Goal: Task Accomplishment & Management: Manage account settings

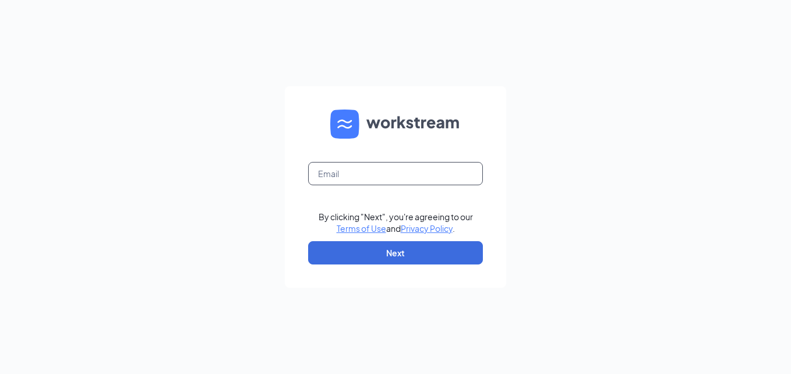
click at [346, 179] on input "text" at bounding box center [395, 173] width 175 height 23
type input "[PERSON_NAME][EMAIL_ADDRESS][PERSON_NAME][DOMAIN_NAME]"
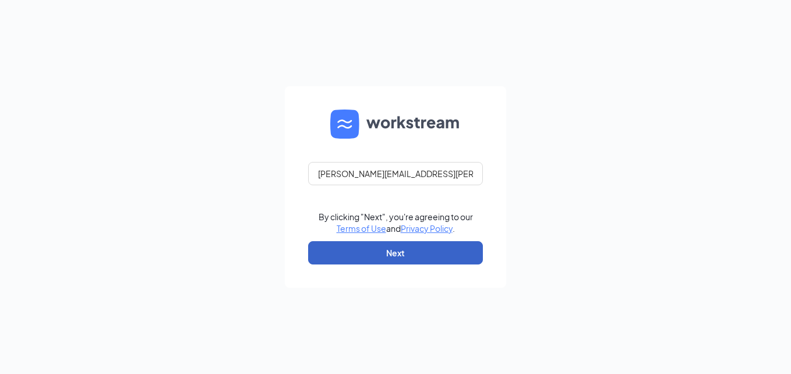
click at [392, 255] on button "Next" at bounding box center [395, 252] width 175 height 23
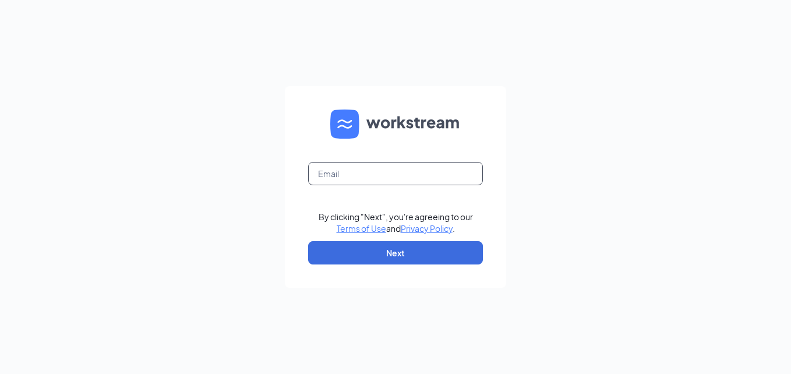
click at [392, 172] on input "text" at bounding box center [395, 173] width 175 height 23
type input "morenoclaudia061@gmail.com"
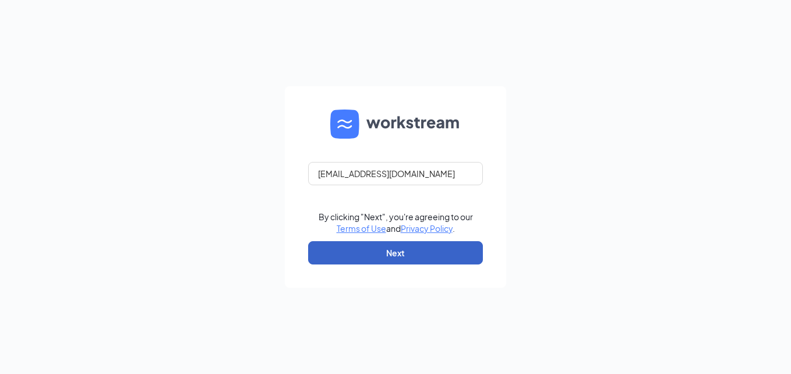
click at [381, 252] on button "Next" at bounding box center [395, 252] width 175 height 23
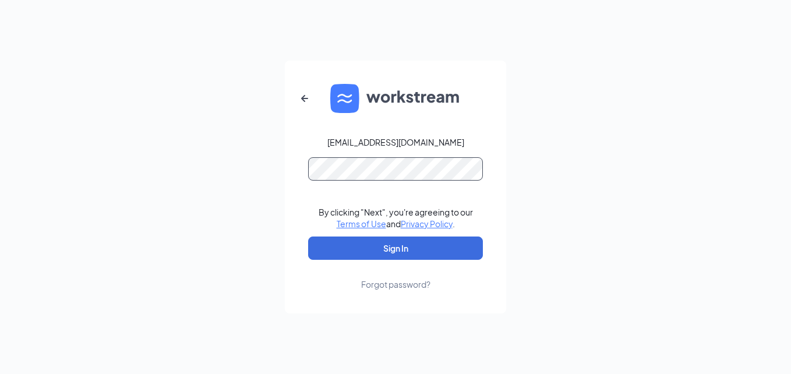
click at [308, 237] on button "Sign In" at bounding box center [395, 248] width 175 height 23
click at [503, 192] on form "morenoclaudia061@gmail.com By clicking "Next", you're agreeing to our Terms of …" at bounding box center [395, 187] width 221 height 253
click at [308, 237] on button "Sign In" at bounding box center [395, 248] width 175 height 23
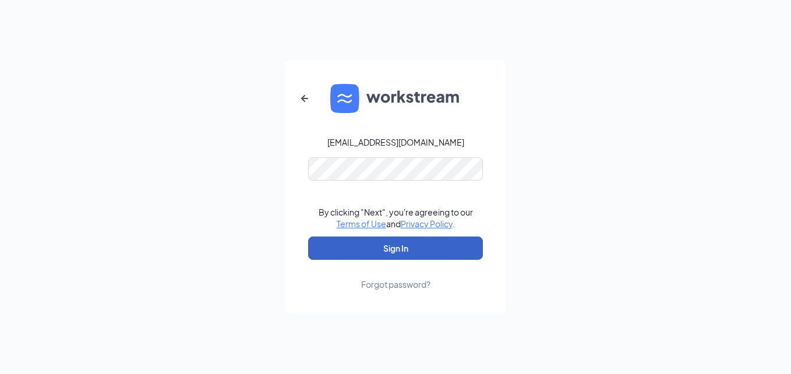
click at [457, 252] on button "Sign In" at bounding box center [395, 248] width 175 height 23
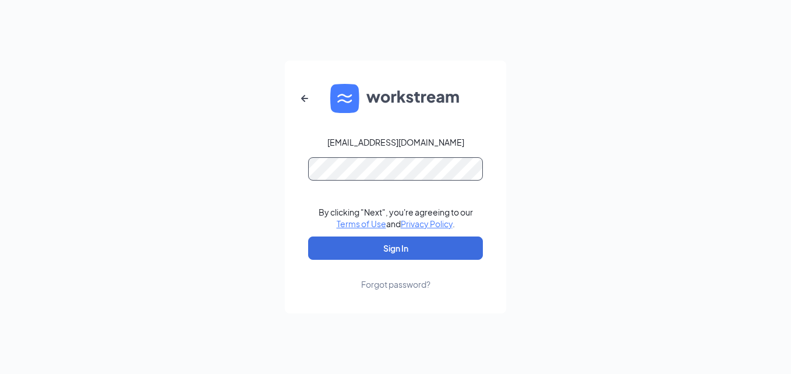
click at [308, 237] on button "Sign In" at bounding box center [395, 248] width 175 height 23
